Goal: Task Accomplishment & Management: Use online tool/utility

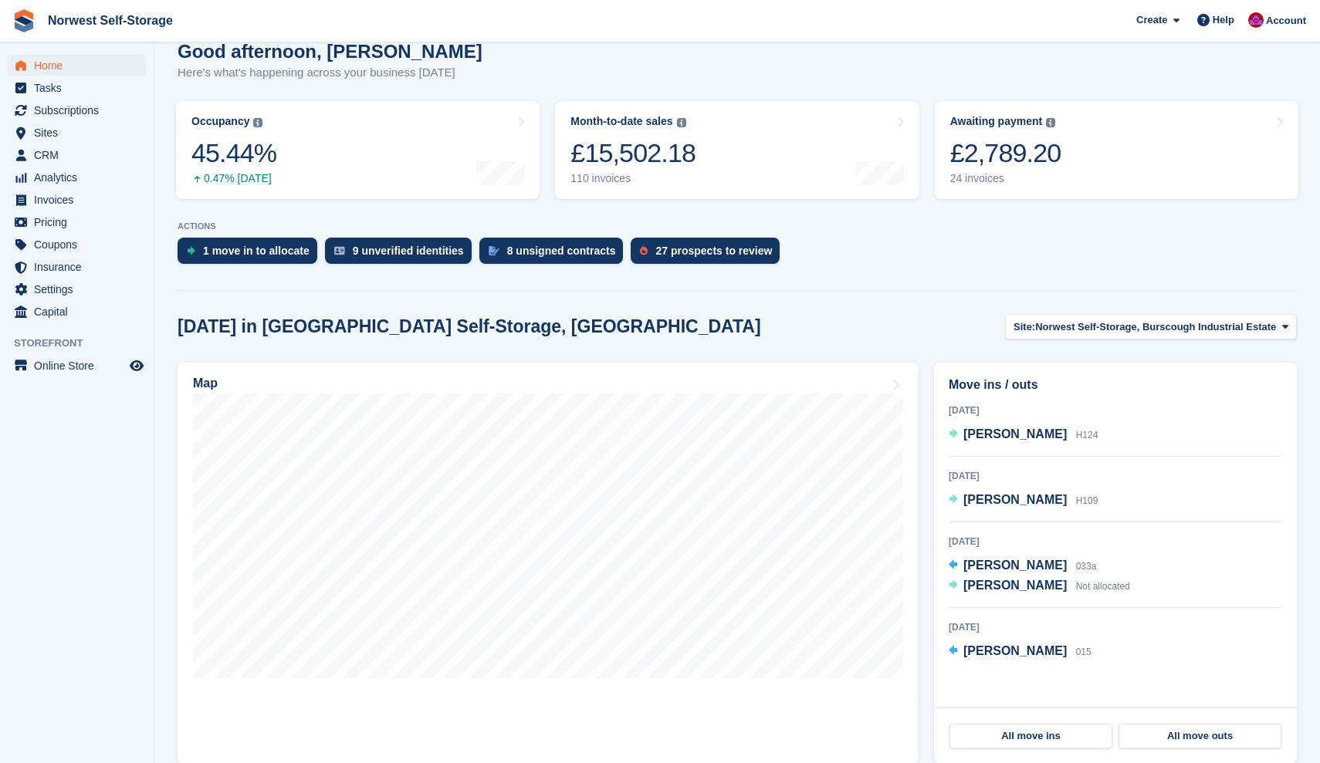
scroll to position [40, 0]
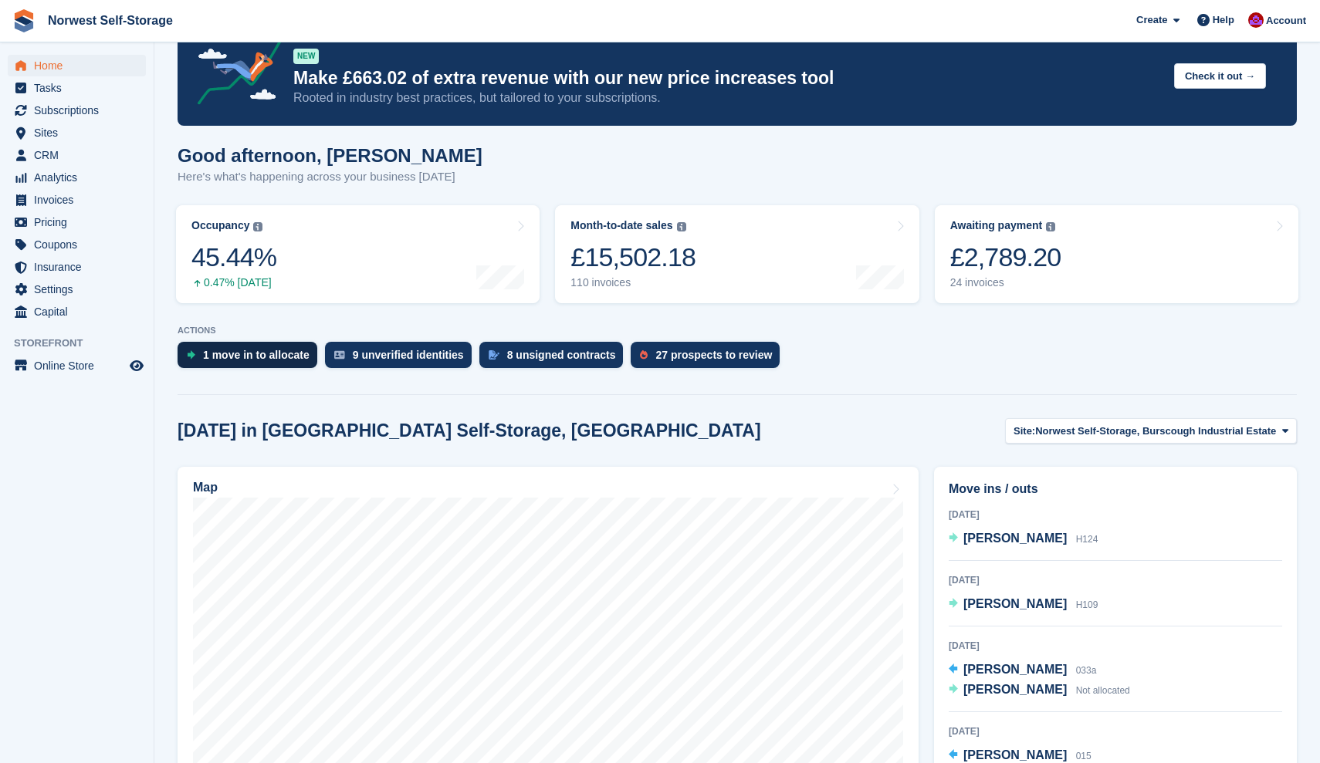
click at [265, 355] on div "1 move in to allocate" at bounding box center [256, 355] width 107 height 12
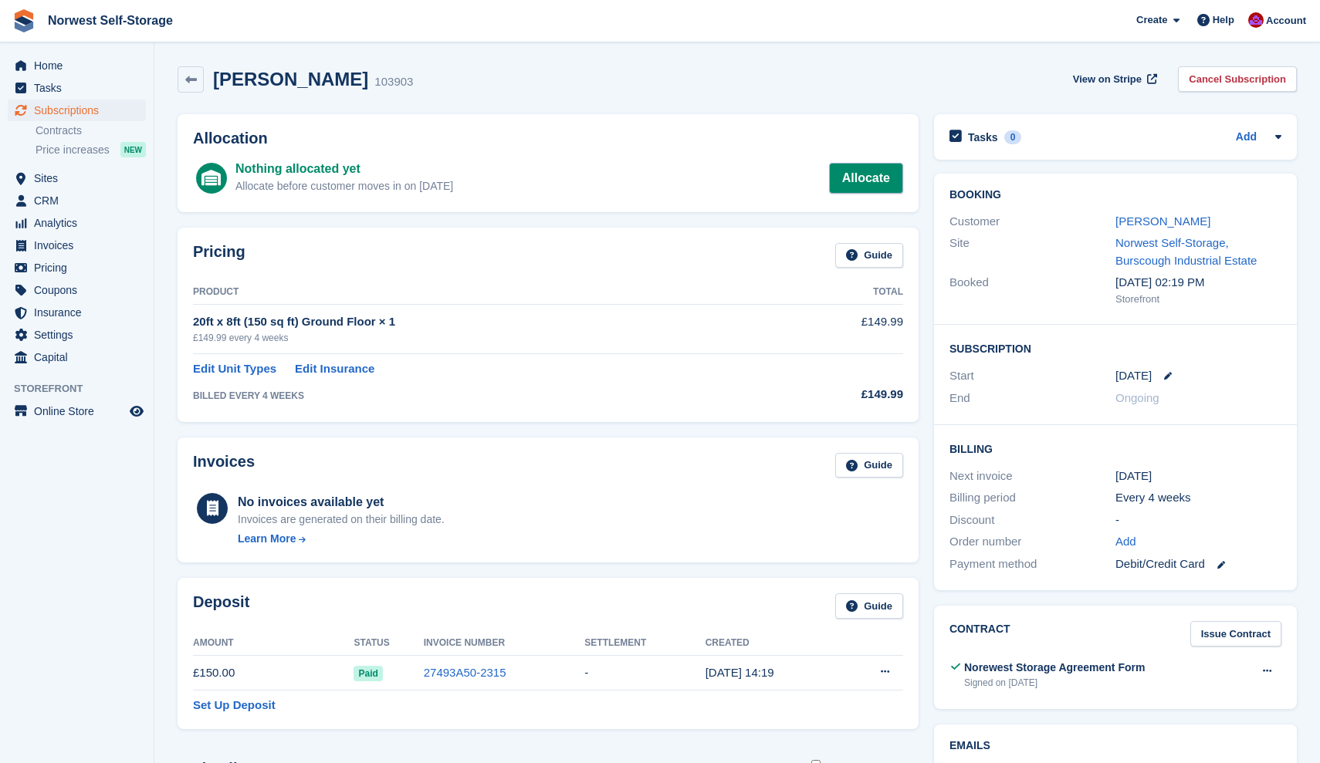
click at [868, 178] on link "Allocate" at bounding box center [866, 178] width 74 height 31
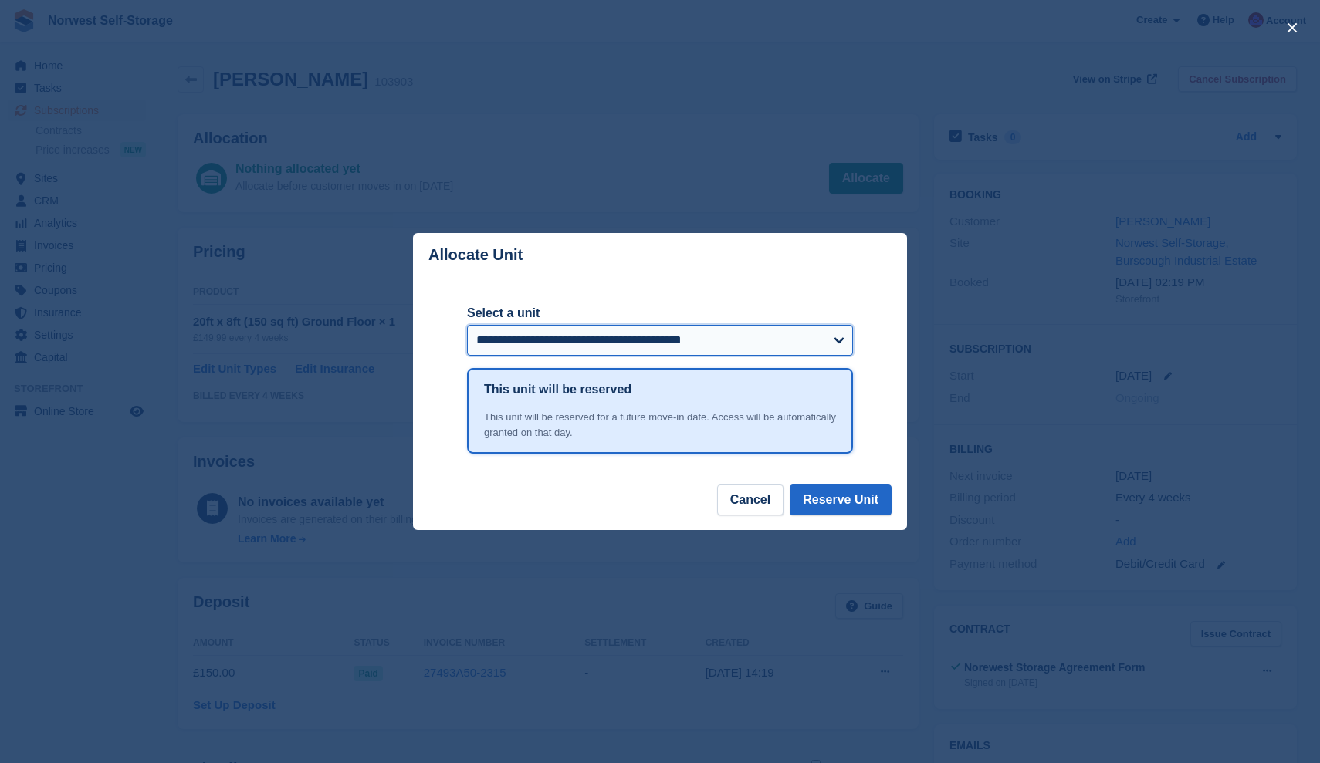
select select "*****"
click at [849, 498] on button "Reserve Unit" at bounding box center [841, 500] width 102 height 31
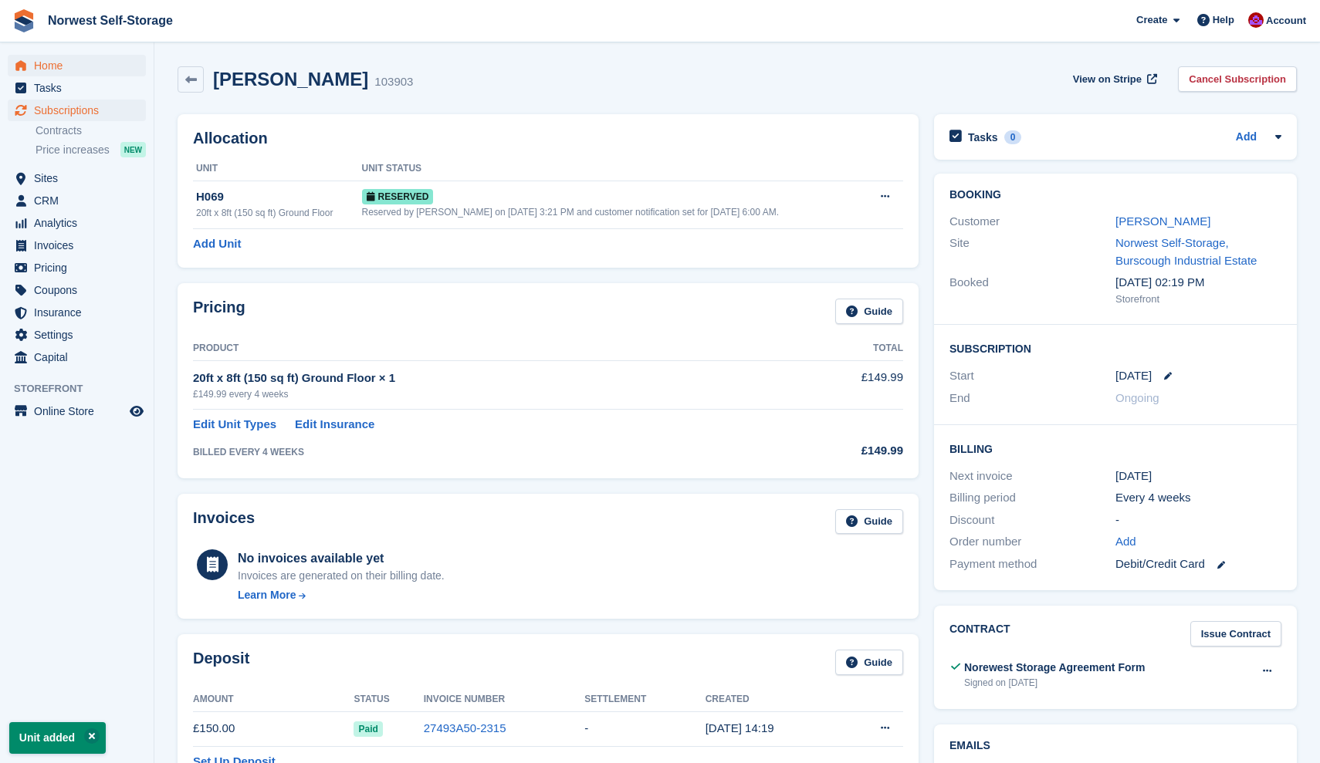
click at [51, 65] on span "Home" at bounding box center [80, 66] width 93 height 22
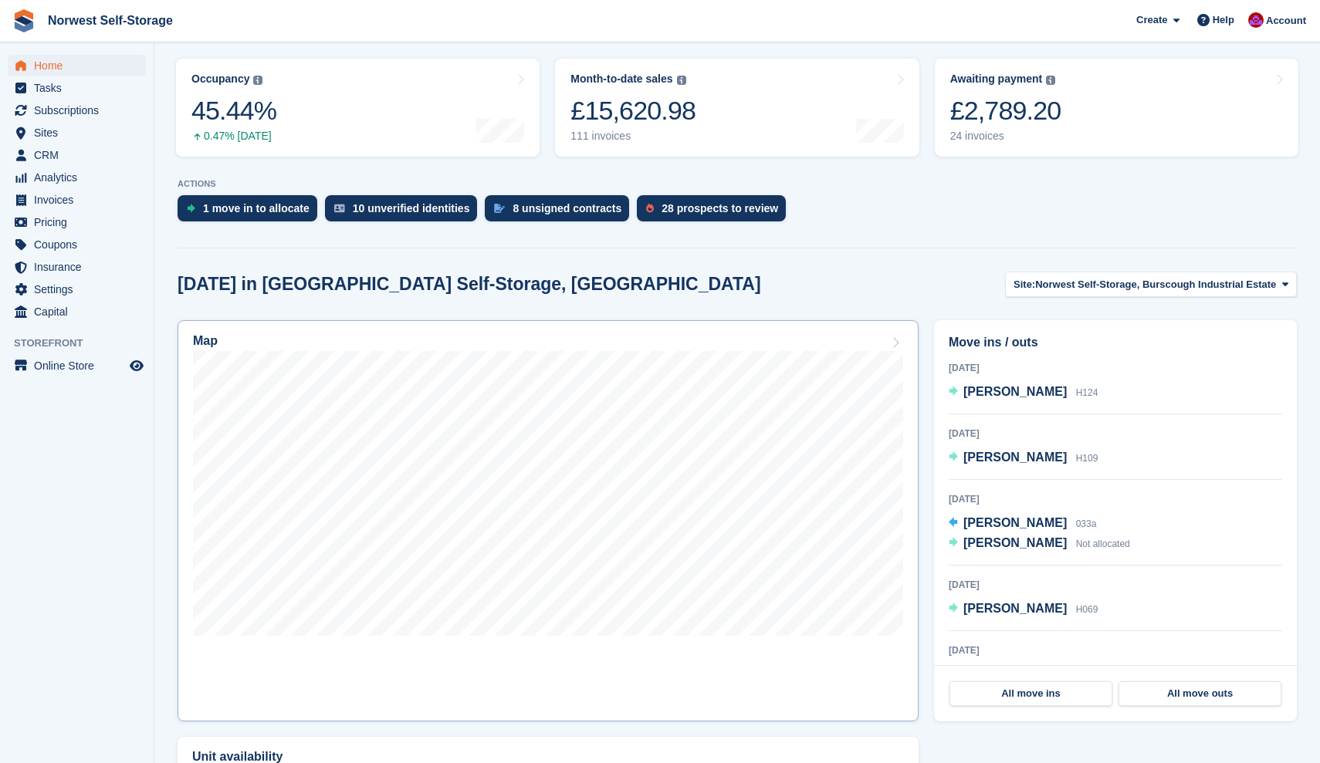
scroll to position [198, 0]
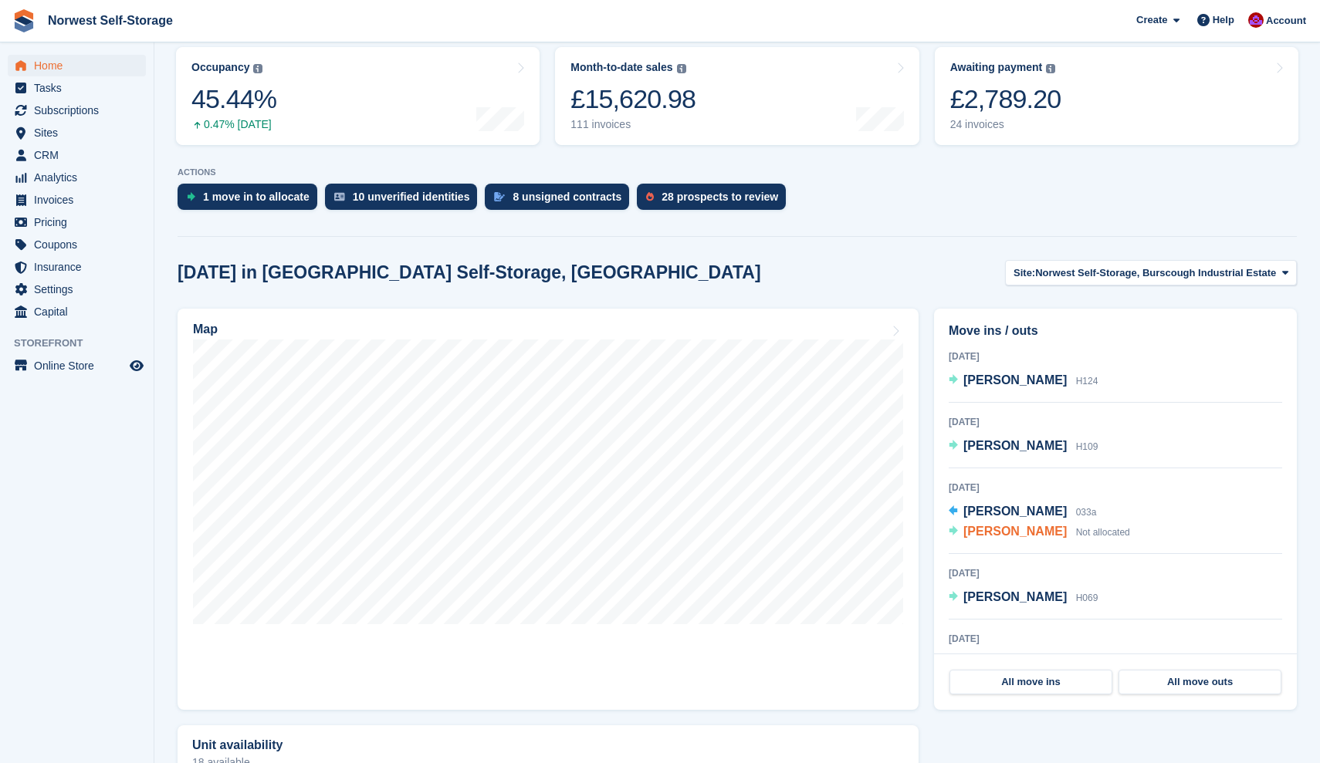
click at [1013, 533] on span "Chris simmons" at bounding box center [1014, 531] width 103 height 13
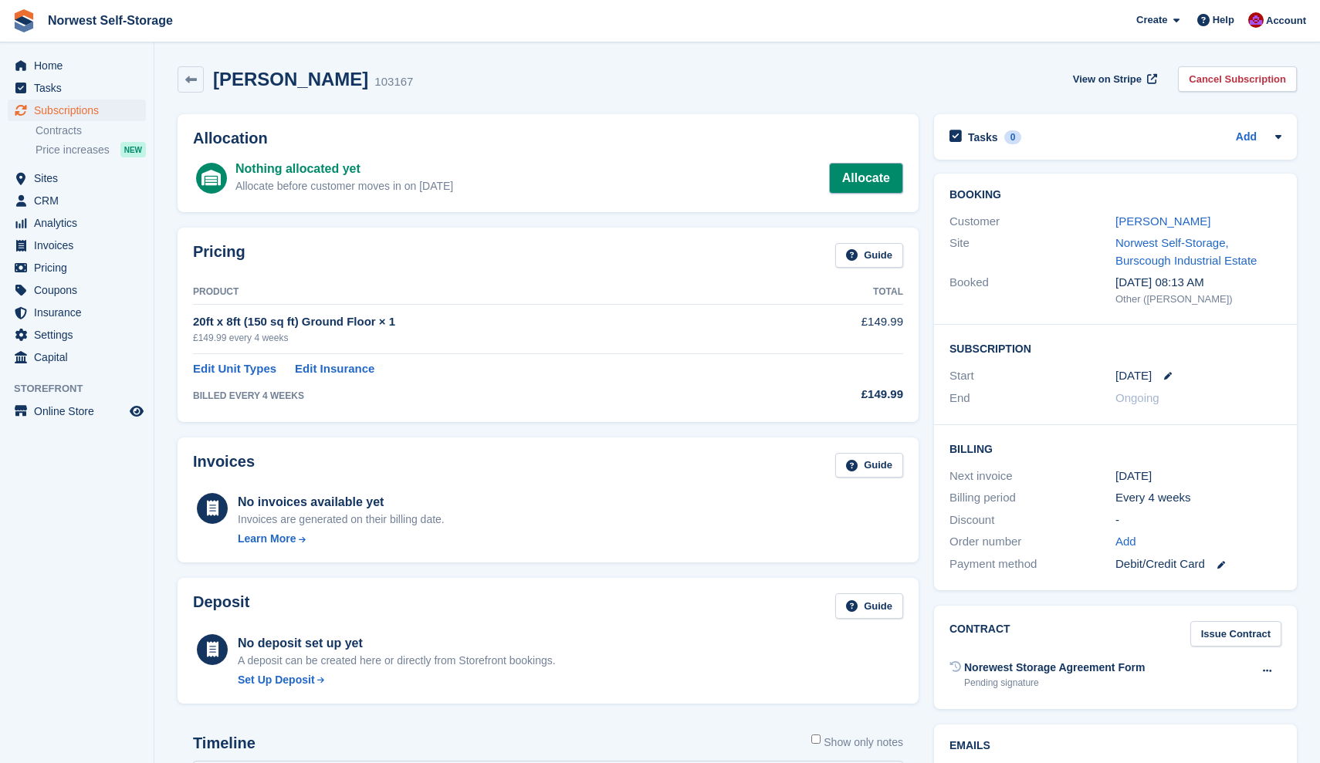
click at [865, 175] on link "Allocate" at bounding box center [866, 178] width 74 height 31
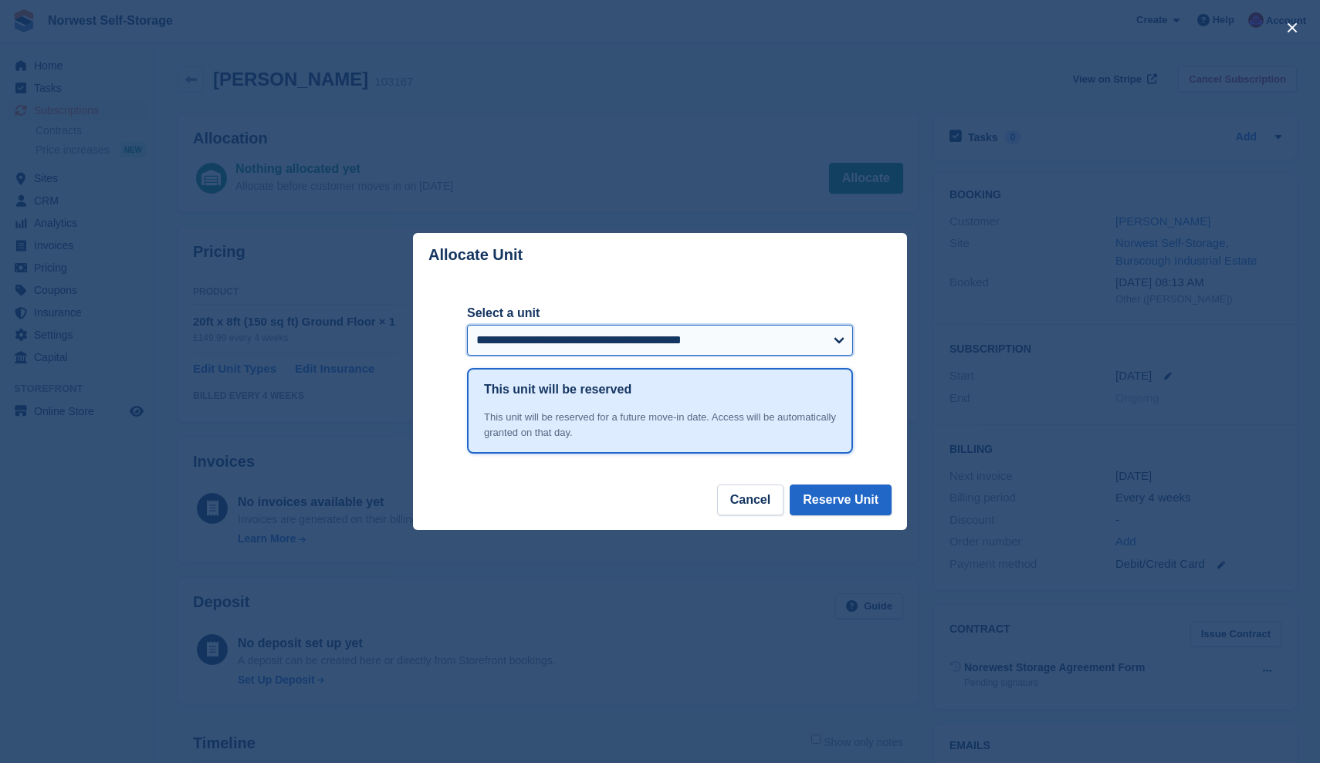
select select "******"
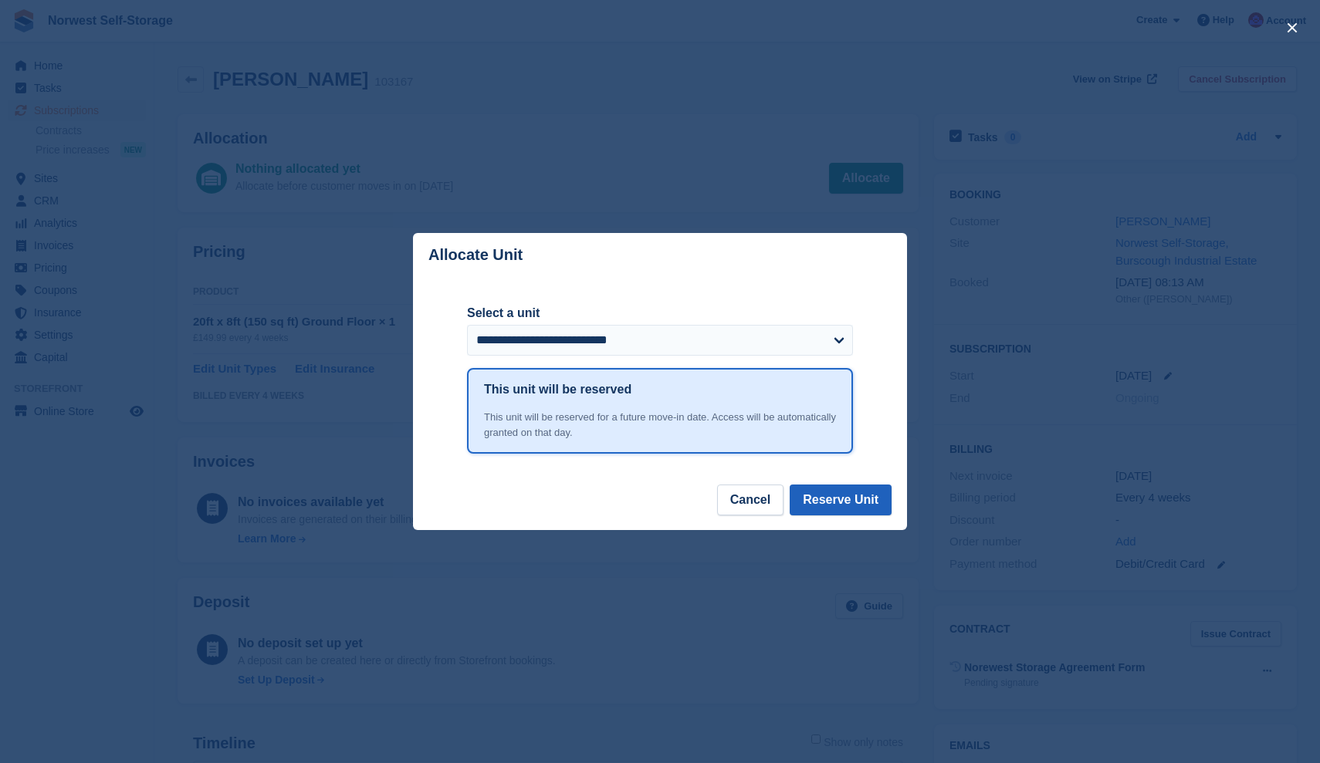
click at [843, 496] on button "Reserve Unit" at bounding box center [841, 500] width 102 height 31
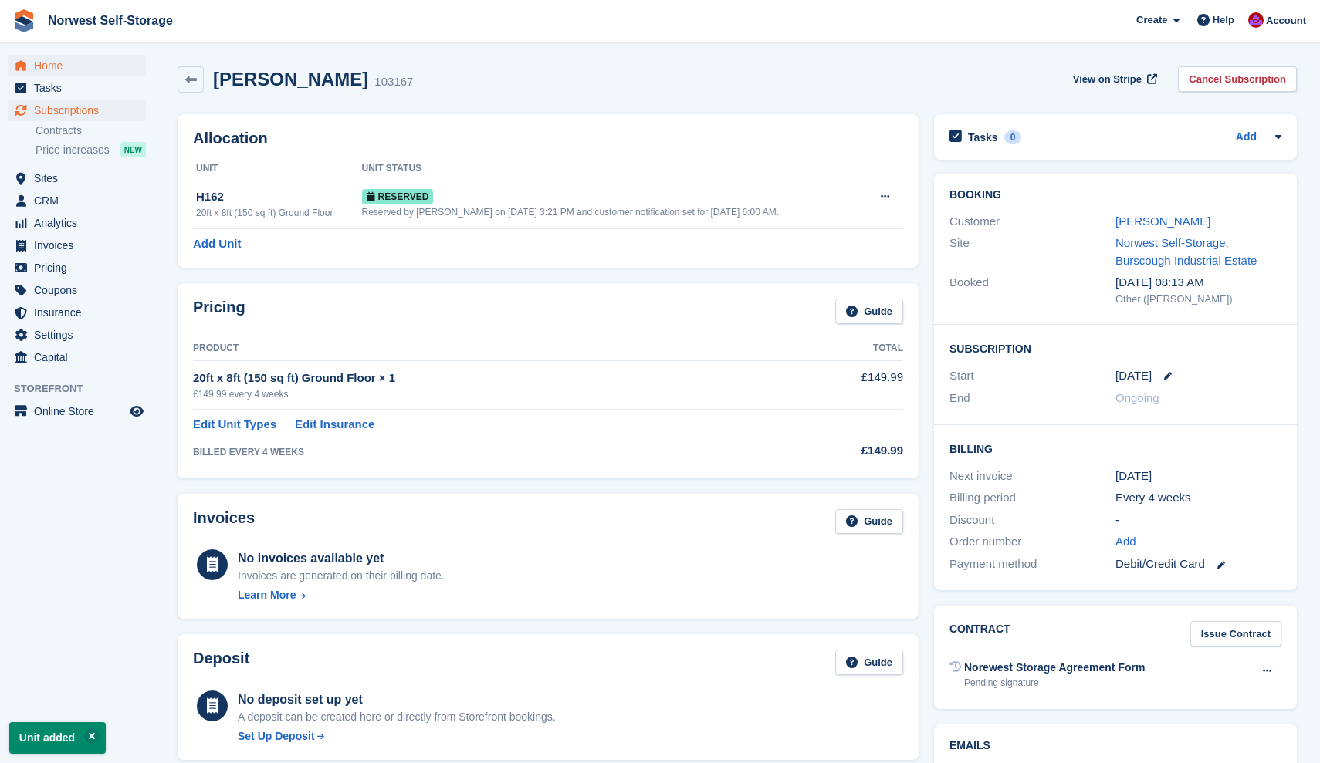
click at [50, 63] on span "Home" at bounding box center [80, 66] width 93 height 22
